Goal: Information Seeking & Learning: Check status

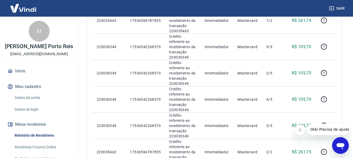
scroll to position [470, 0]
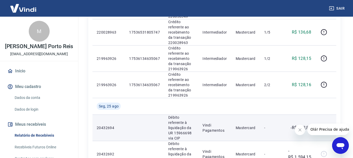
scroll to position [183, 0]
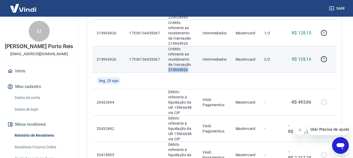
drag, startPoint x: 189, startPoint y: 70, endPoint x: 169, endPoint y: 70, distance: 20.1
click at [165, 71] on td "Crédito referente ao recebimento da transação 219963926" at bounding box center [181, 59] width 34 height 26
copy p "219963926"
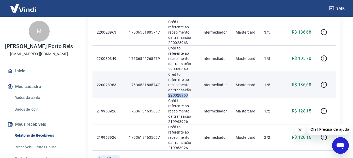
drag, startPoint x: 190, startPoint y: 94, endPoint x: 178, endPoint y: 96, distance: 12.9
click at [165, 96] on td "Crédito referente ao recebimento da transação 220028963" at bounding box center [181, 85] width 34 height 26
copy p "220028963"
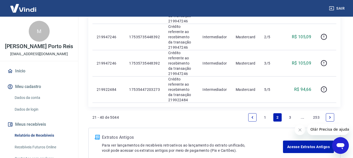
scroll to position [605, 0]
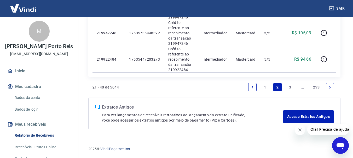
click at [253, 84] on link "Previous page" at bounding box center [252, 87] width 8 height 8
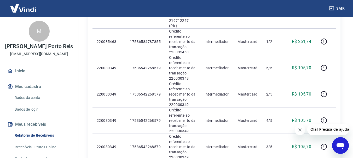
scroll to position [501, 0]
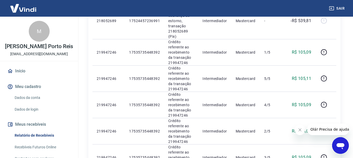
scroll to position [605, 0]
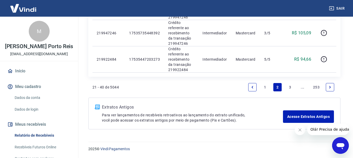
click at [250, 88] on icon "Previous page" at bounding box center [252, 88] width 4 height 4
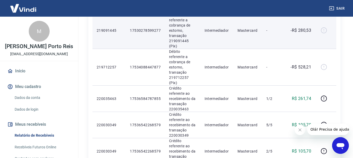
scroll to position [391, 0]
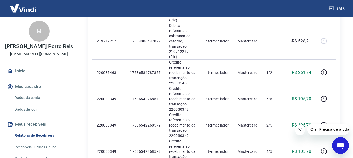
drag, startPoint x: 184, startPoint y: 94, endPoint x: 162, endPoint y: 95, distance: 22.4
drag, startPoint x: 167, startPoint y: 95, endPoint x: 183, endPoint y: 94, distance: 16.0
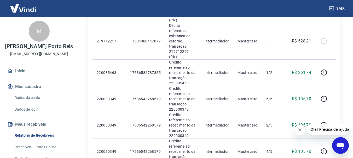
copy p "220030349"
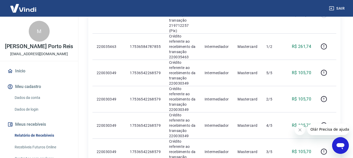
scroll to position [313, 0]
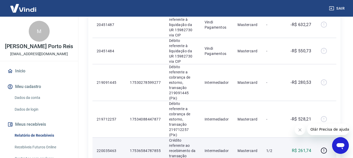
drag, startPoint x: 185, startPoint y: 89, endPoint x: 166, endPoint y: 87, distance: 18.9
click at [166, 138] on td "Crédito referente ao recebimento da transação 220035463" at bounding box center [182, 151] width 35 height 26
copy p "220035463"
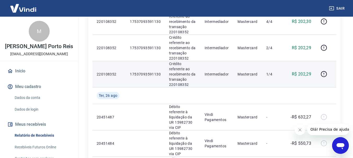
scroll to position [261, 0]
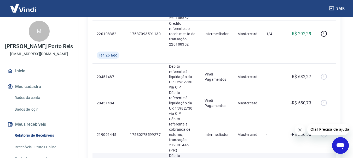
drag, startPoint x: 188, startPoint y: 119, endPoint x: 174, endPoint y: 120, distance: 13.9
copy p "219712257"
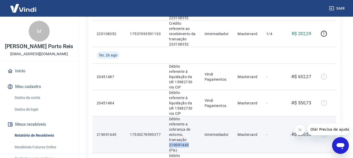
drag, startPoint x: 188, startPoint y: 94, endPoint x: 167, endPoint y: 93, distance: 21.2
click at [167, 116] on td "Débito referente a cobrança de estorno, transação 219091445 (Pix)" at bounding box center [182, 134] width 35 height 37
copy p "219091445"
